Goal: Task Accomplishment & Management: Manage account settings

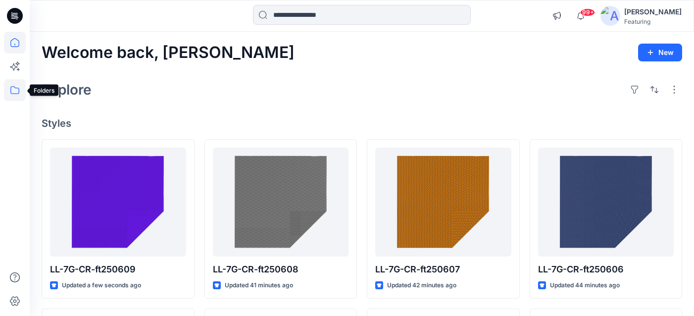
click at [10, 92] on icon at bounding box center [15, 90] width 22 height 22
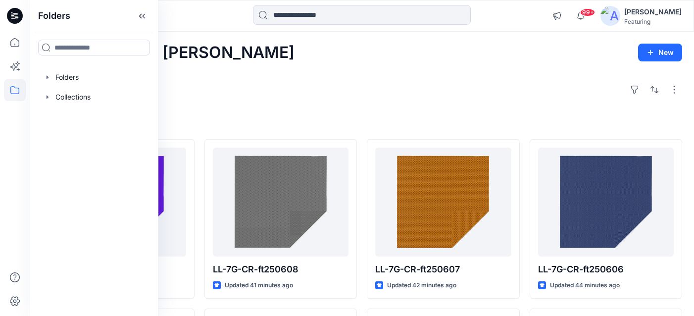
click at [413, 79] on div "Explore" at bounding box center [362, 90] width 641 height 24
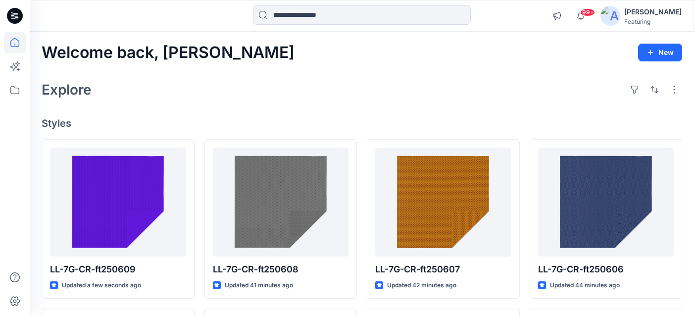
click at [652, 12] on div "[PERSON_NAME]" at bounding box center [652, 12] width 57 height 12
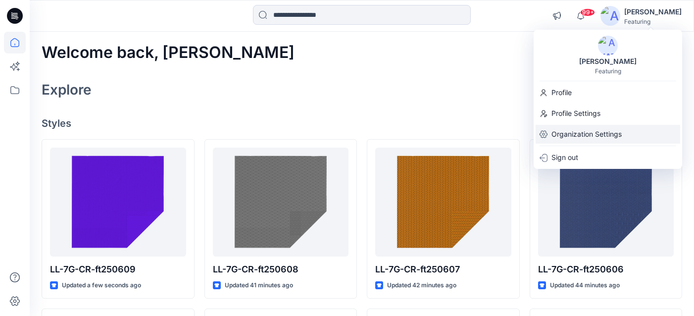
click at [572, 133] on p "Organization Settings" at bounding box center [587, 134] width 70 height 19
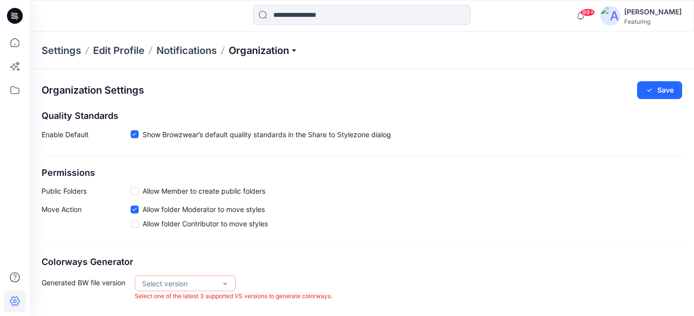
click at [246, 48] on p "Organization" at bounding box center [263, 51] width 69 height 14
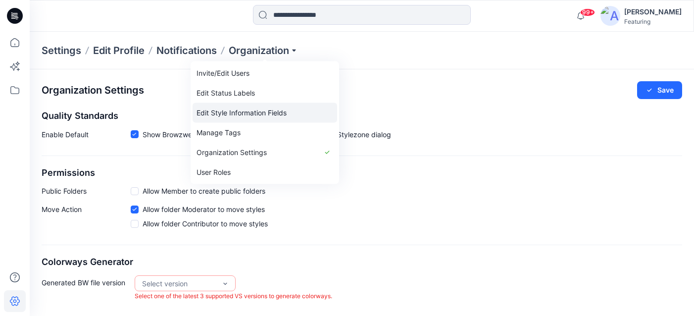
click at [231, 112] on link "Edit Style Information Fields" at bounding box center [265, 113] width 145 height 20
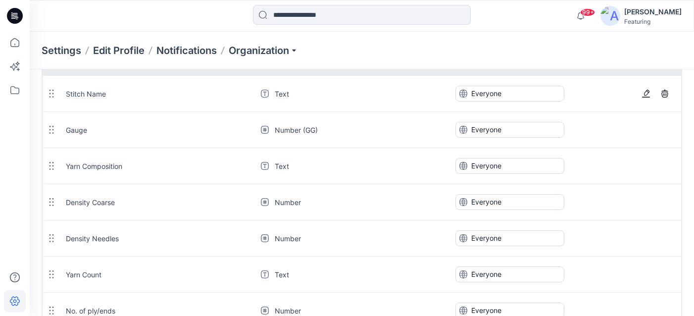
scroll to position [354, 0]
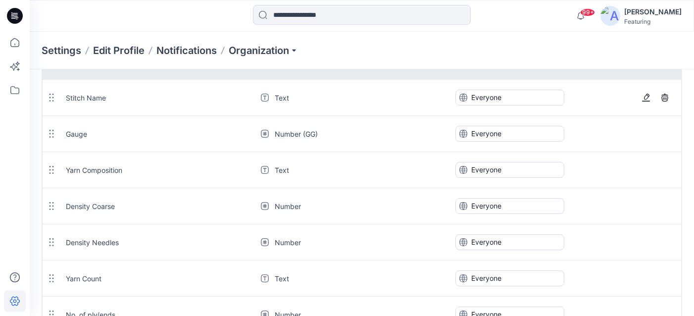
click at [284, 96] on span "Text" at bounding box center [282, 98] width 14 height 10
click at [646, 93] on button "button" at bounding box center [646, 98] width 17 height 16
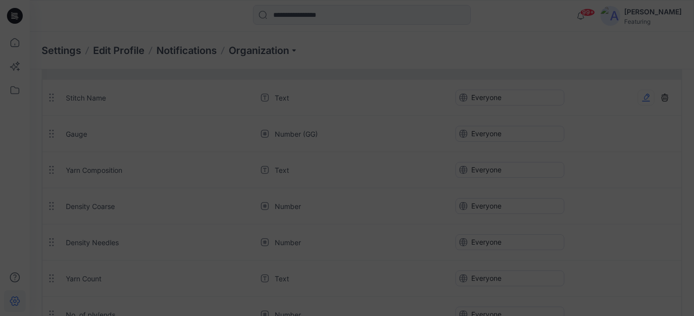
type input "**********"
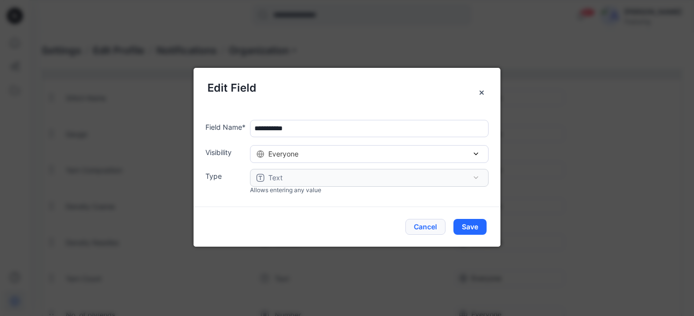
click at [436, 226] on button "Cancel" at bounding box center [425, 227] width 40 height 16
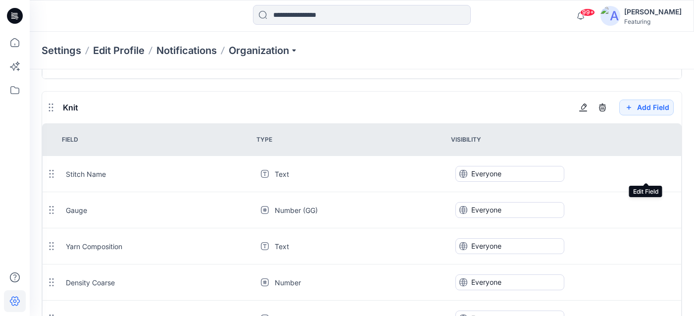
scroll to position [274, 0]
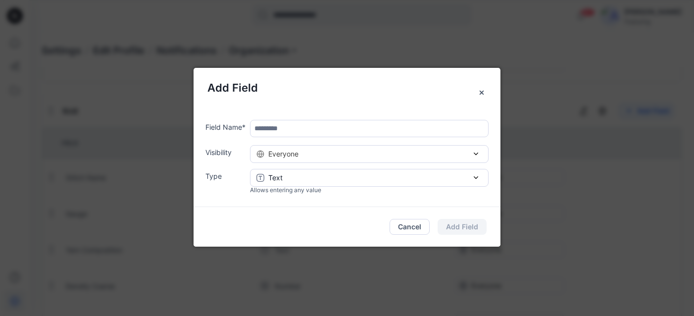
click at [297, 125] on input "text" at bounding box center [369, 128] width 239 height 17
type input "******"
click at [303, 176] on div "Text" at bounding box center [369, 177] width 226 height 10
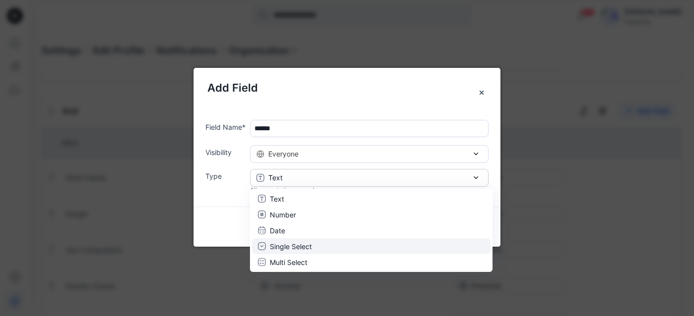
click at [297, 243] on p "Single Select" at bounding box center [291, 246] width 42 height 10
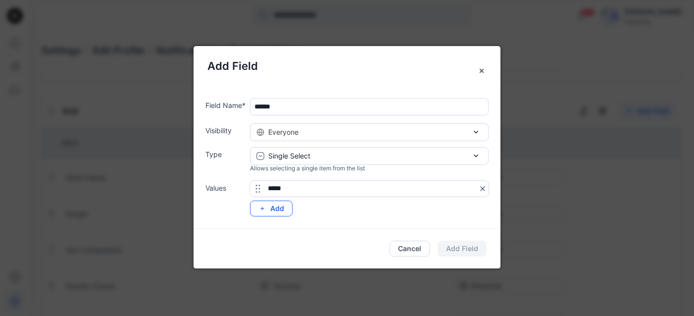
type input "*****"
click at [277, 208] on button "Add" at bounding box center [271, 209] width 43 height 16
